Goal: Unclear

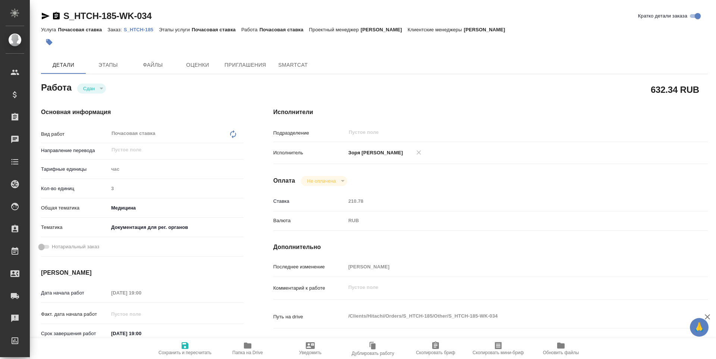
type textarea "x"
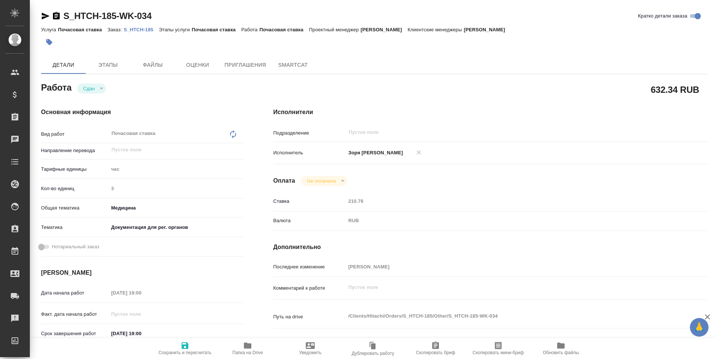
type textarea "x"
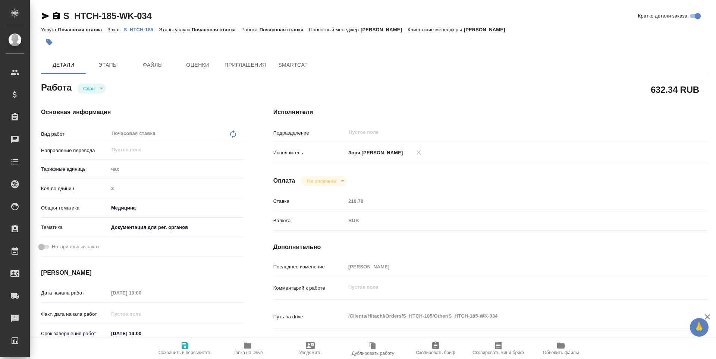
type textarea "x"
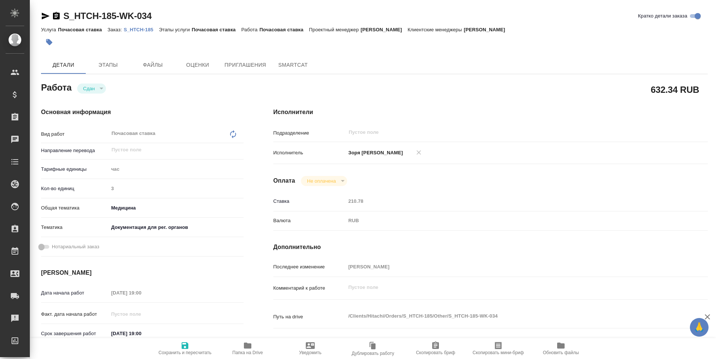
type textarea "x"
